Goal: Transaction & Acquisition: Purchase product/service

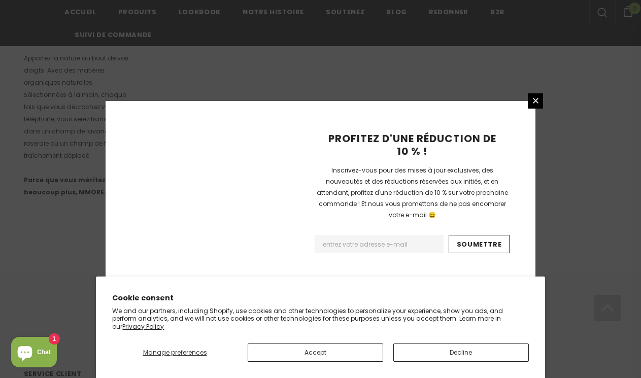
scroll to position [707, 0]
